Goal: Complete application form: Complete application form

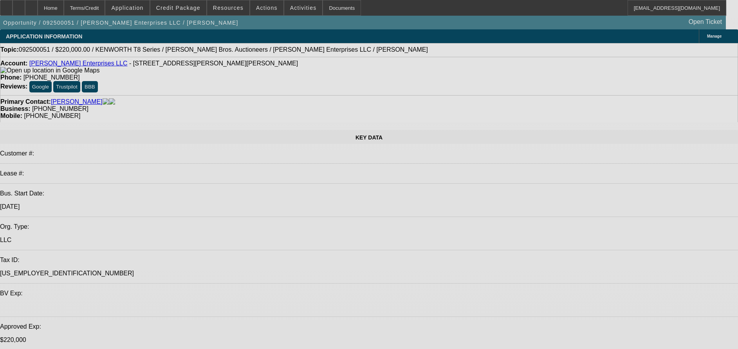
select select "0"
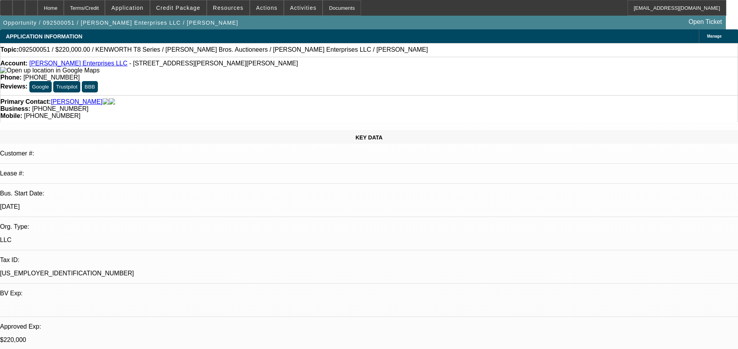
select select "0"
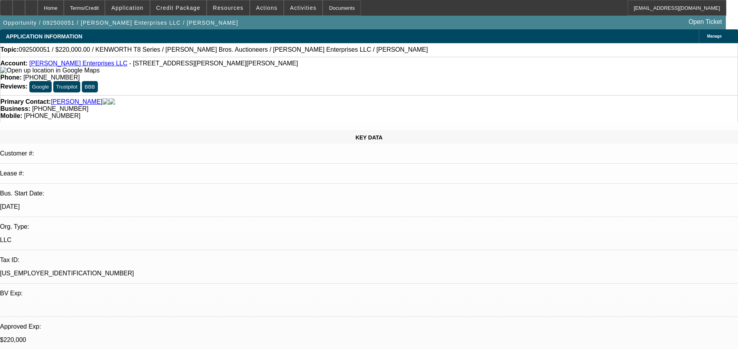
select select "0"
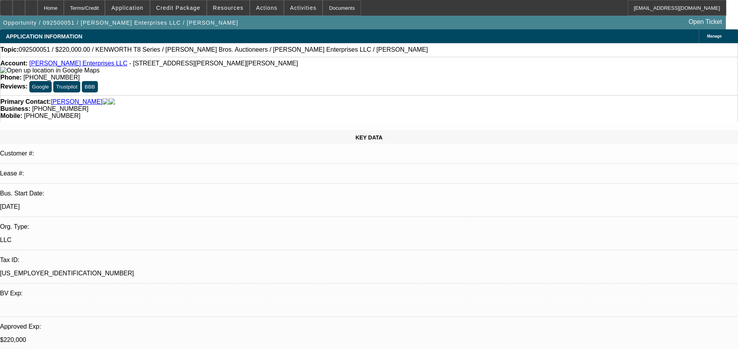
select select "0"
select select "1"
select select "3"
select select "6"
select select "1"
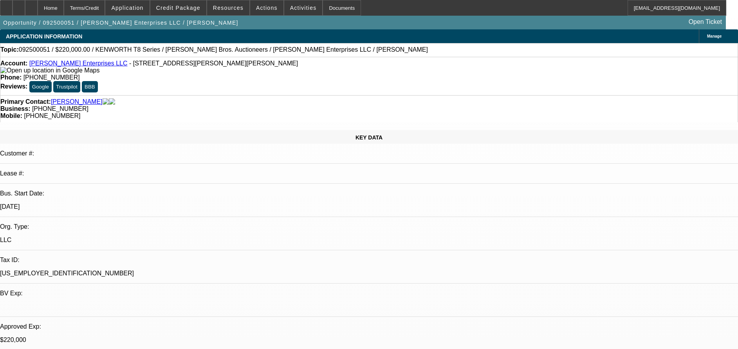
select select "3"
select select "6"
select select "1"
select select "6"
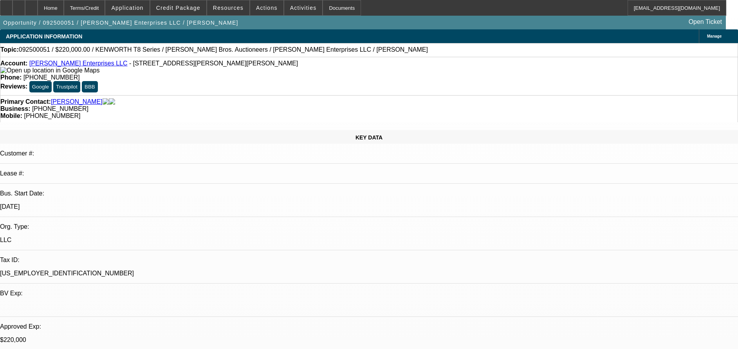
select select "1"
select select "6"
